Goal: Task Accomplishment & Management: Complete application form

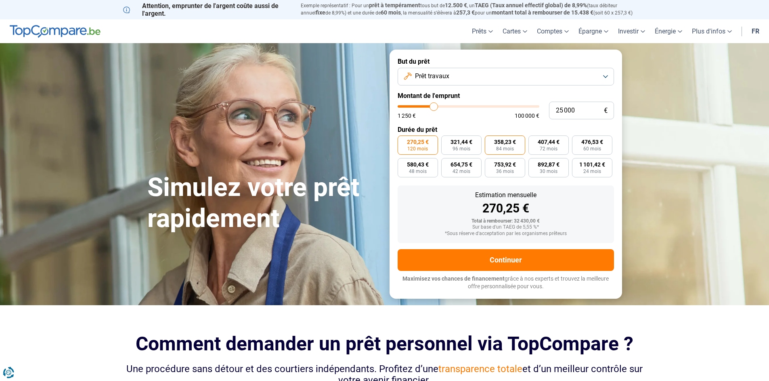
type input "25 000"
click at [508, 148] on span "84 mois" at bounding box center [505, 149] width 18 height 5
click at [490, 141] on input "358,23 € 84 mois" at bounding box center [487, 138] width 5 height 5
radio input "true"
click at [589, 147] on span "60 mois" at bounding box center [592, 149] width 18 height 5
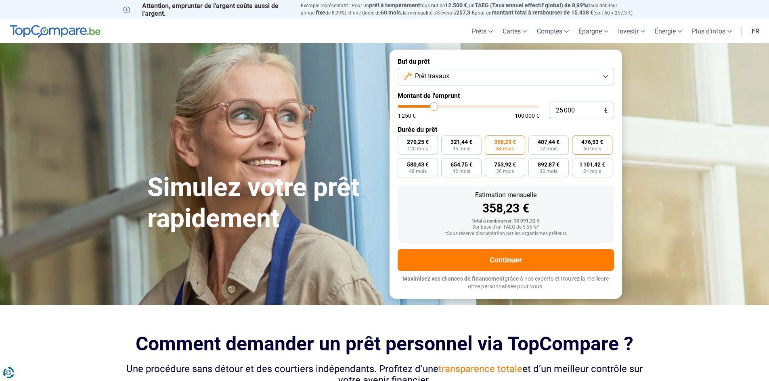
click at [577, 141] on input "476,53 € 60 mois" at bounding box center [574, 138] width 5 height 5
radio input "true"
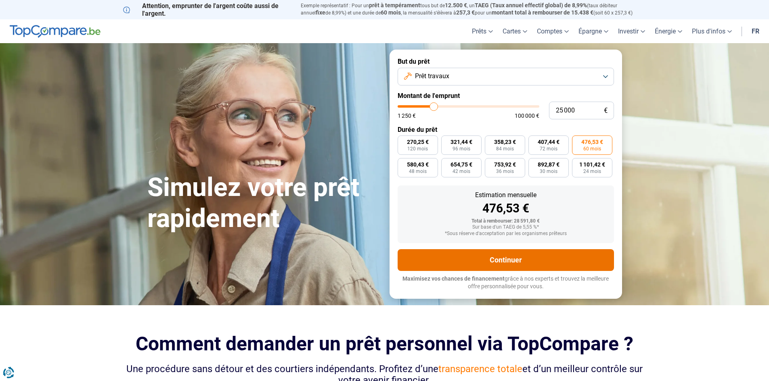
click at [499, 261] on button "Continuer" at bounding box center [506, 260] width 216 height 22
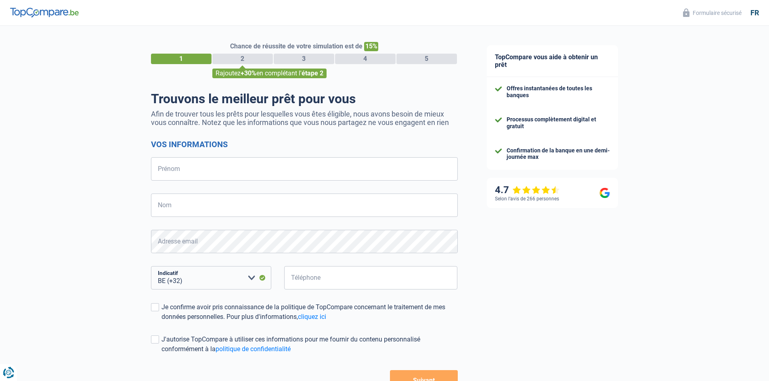
select select "32"
